Goal: Task Accomplishment & Management: Use online tool/utility

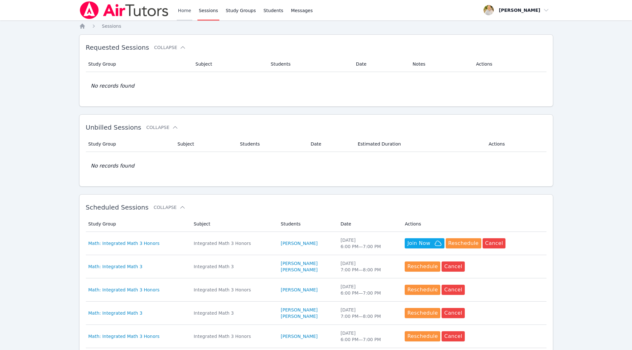
click at [185, 10] on link "Home" at bounding box center [185, 10] width 16 height 20
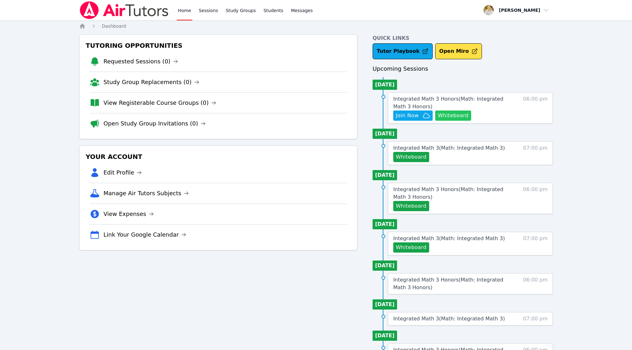
click at [457, 116] on button "Whiteboard" at bounding box center [454, 115] width 36 height 10
click at [494, 63] on div "Quick Links Tutor Playbook Open Miro Upcoming Sessions Today Integrated Math 3 …" at bounding box center [463, 250] width 181 height 433
click at [413, 118] on span "Join Now" at bounding box center [407, 116] width 23 height 8
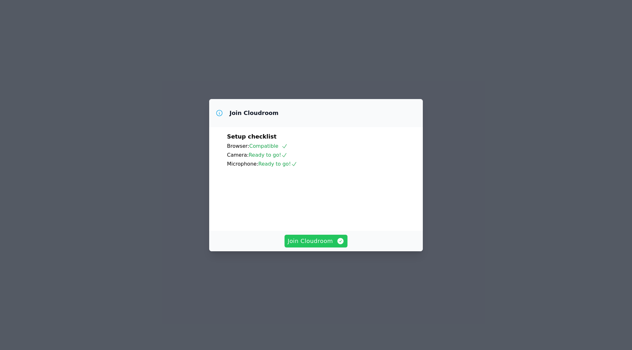
click at [322, 245] on span "Join Cloudroom" at bounding box center [316, 240] width 57 height 9
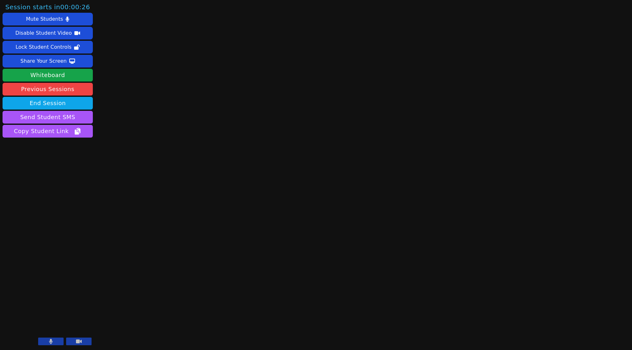
click at [51, 341] on icon at bounding box center [50, 340] width 3 height 5
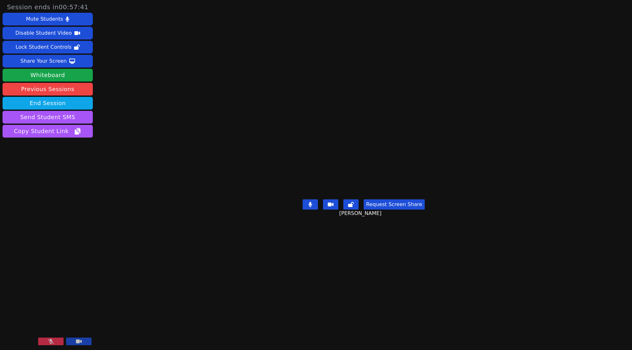
click at [56, 342] on button at bounding box center [50, 341] width 25 height 8
click at [571, 212] on div "Session ends in 00:57:22 Mute Students Disable Student Video Lock Student Contr…" at bounding box center [316, 175] width 632 height 350
click at [49, 342] on icon at bounding box center [51, 340] width 4 height 5
click at [51, 342] on icon at bounding box center [51, 340] width 6 height 5
click at [46, 59] on div "Share Your Screen" at bounding box center [43, 61] width 46 height 10
